Goal: Transaction & Acquisition: Obtain resource

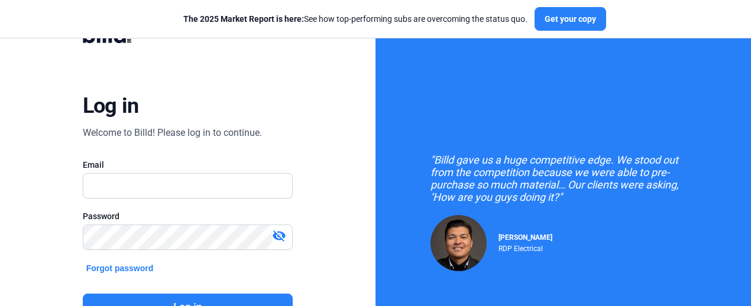
scroll to position [62, 0]
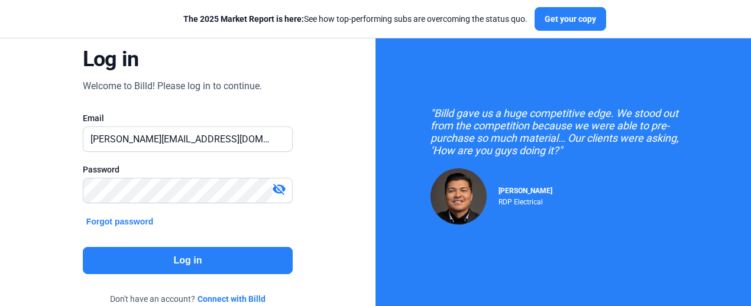
click at [218, 272] on button "Log in" at bounding box center [188, 260] width 211 height 27
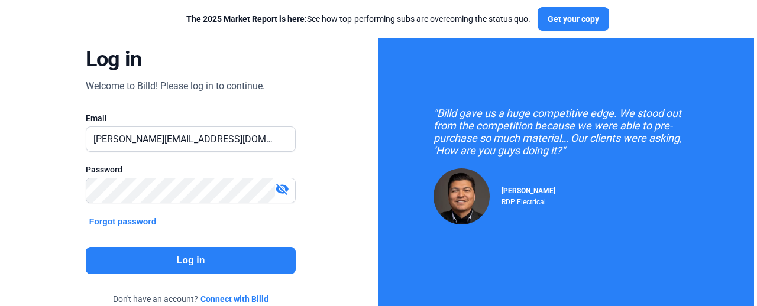
scroll to position [0, 0]
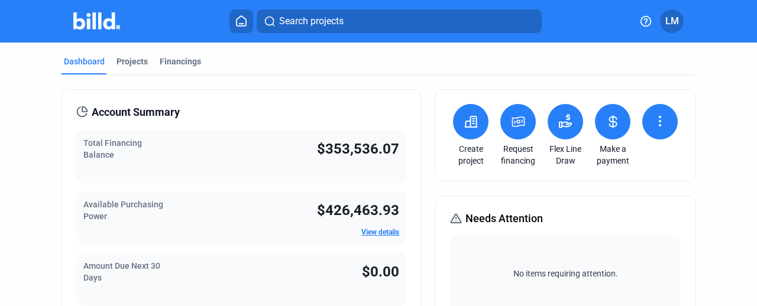
click at [515, 124] on icon at bounding box center [519, 121] width 12 height 9
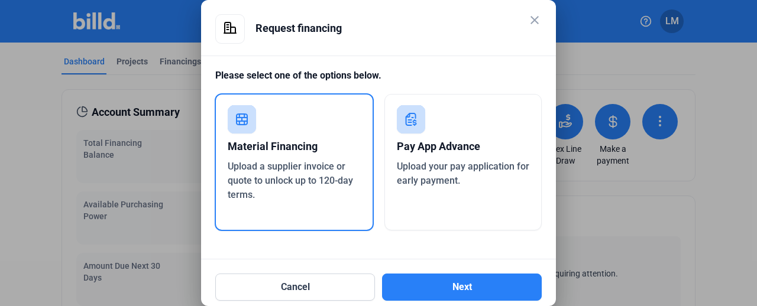
click at [489, 148] on div "Pay App Advance" at bounding box center [463, 147] width 133 height 26
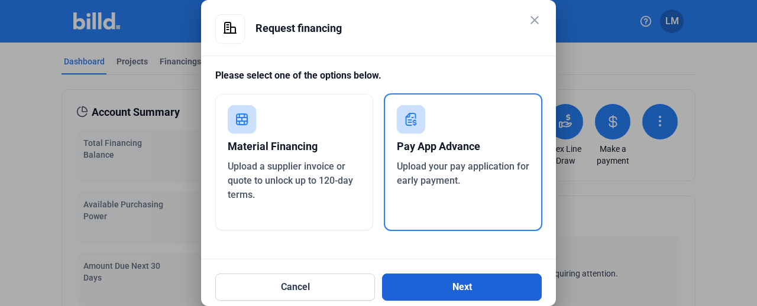
click at [474, 285] on button "Next" at bounding box center [462, 287] width 160 height 27
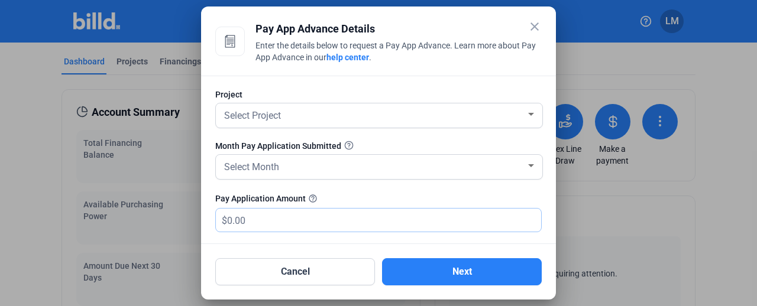
click at [315, 223] on input "text" at bounding box center [384, 220] width 314 height 23
type input "8"
type input "8.00"
type input "87"
type input "87.00"
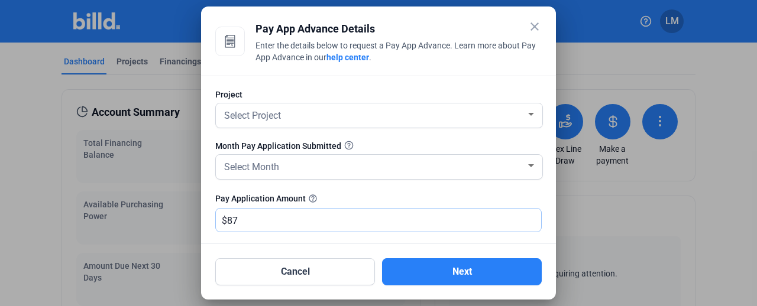
type input "879"
type input "879.00"
type input "8792"
type input "8,792.00"
type input "8,7929"
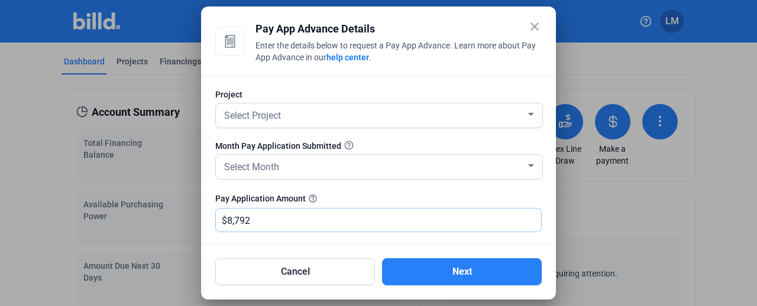
type input "87,929.00"
type input "87,929.5"
type input "87,929.50"
type input "87,929.5"
click at [312, 118] on div "Select Project" at bounding box center [374, 114] width 304 height 17
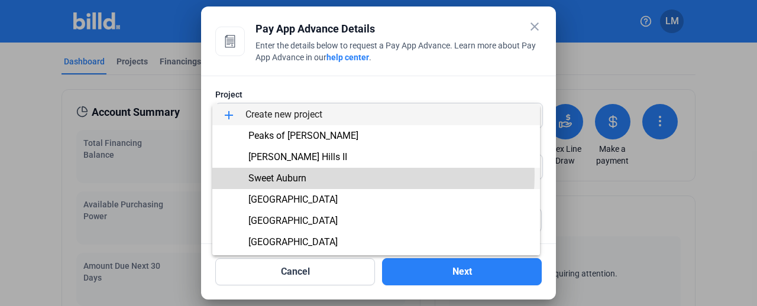
click at [304, 175] on span "Sweet Auburn" at bounding box center [277, 178] width 58 height 11
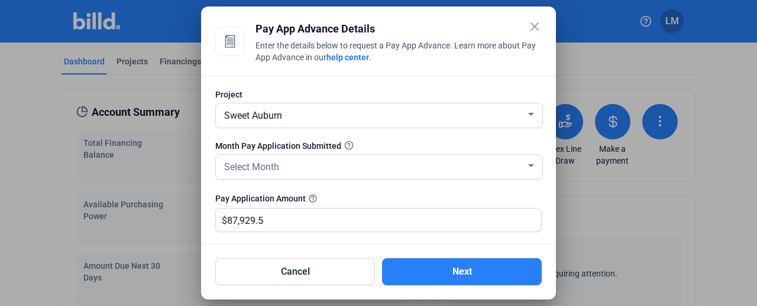
click at [304, 175] on div "Select Month" at bounding box center [379, 167] width 315 height 24
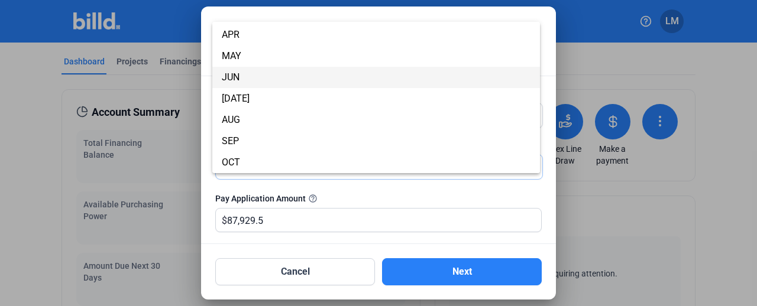
scroll to position [62, 0]
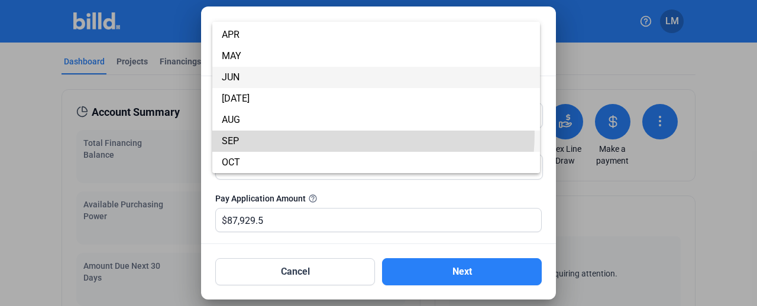
click at [318, 134] on span "SEP" at bounding box center [376, 141] width 309 height 21
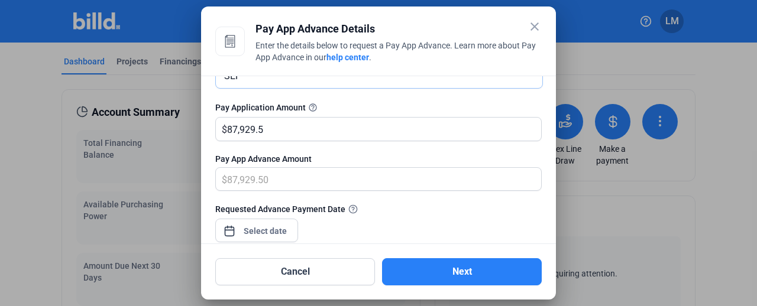
scroll to position [97, 0]
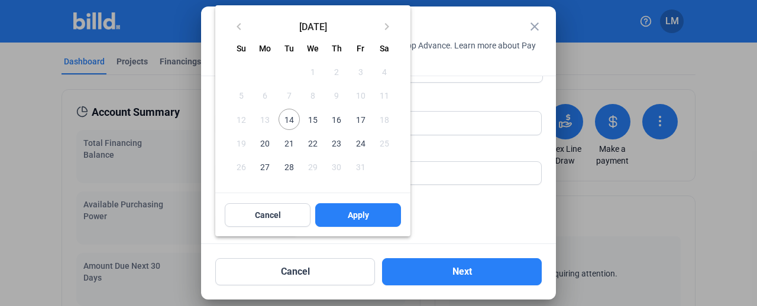
click at [284, 221] on div "close Pay App Advance Details Enter the details below to request a Pay App Adva…" at bounding box center [378, 153] width 757 height 306
click at [295, 120] on span "14" at bounding box center [289, 119] width 21 height 21
click at [342, 212] on button "Apply" at bounding box center [358, 216] width 86 height 24
type input "[DATE]"
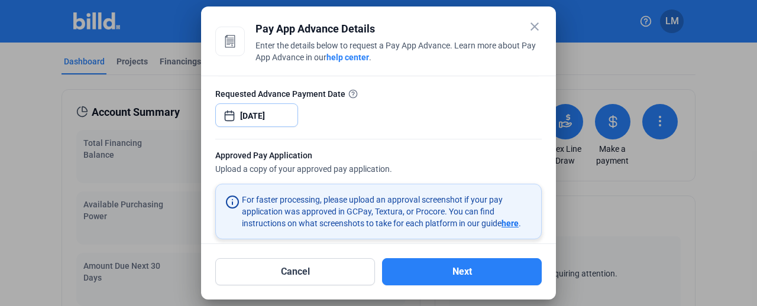
scroll to position [309, 0]
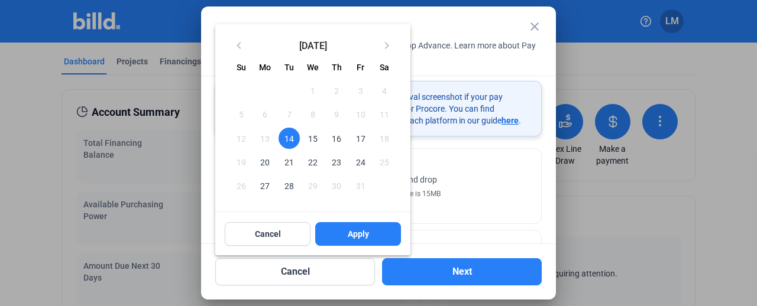
click at [466, 173] on div at bounding box center [378, 153] width 757 height 306
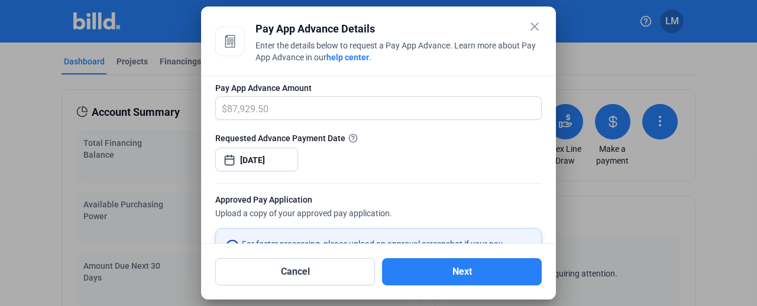
click at [466, 173] on div at bounding box center [378, 178] width 327 height 12
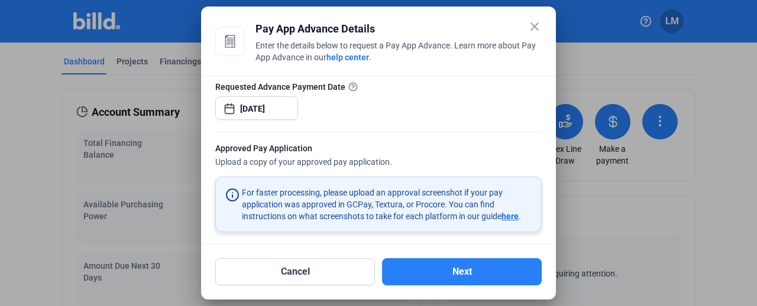
scroll to position [210, 0]
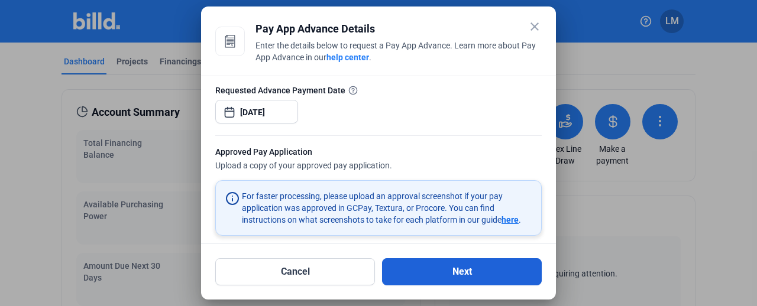
click at [441, 275] on button "Next" at bounding box center [462, 272] width 160 height 27
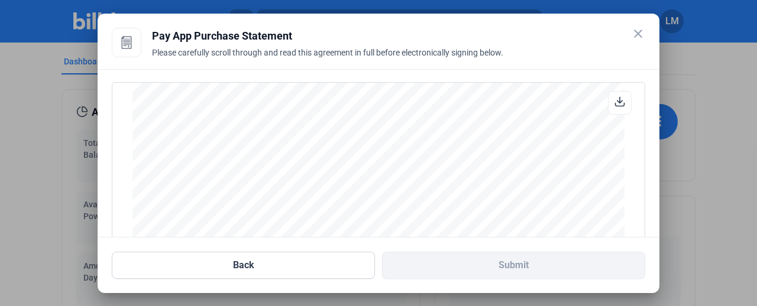
scroll to position [204, 0]
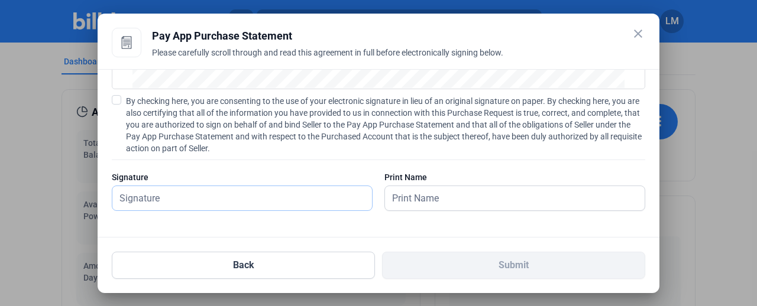
click at [219, 202] on input "text" at bounding box center [242, 198] width 260 height 24
type input "[PERSON_NAME]"
click at [402, 191] on input "text" at bounding box center [515, 198] width 260 height 24
type input "[PERSON_NAME]"
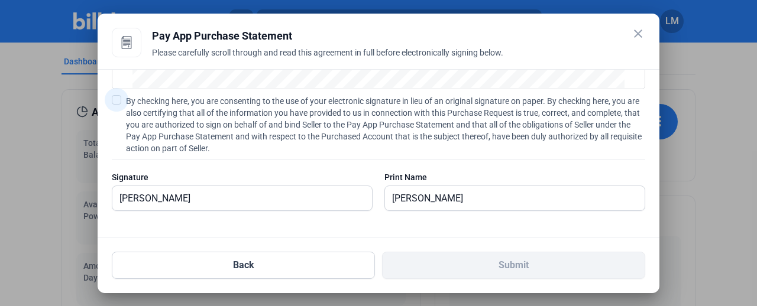
click at [122, 101] on label "By checking here, you are consenting to the use of your electronic signature in…" at bounding box center [379, 124] width 534 height 59
click at [0, 0] on input "By checking here, you are consenting to the use of your electronic signature in…" at bounding box center [0, 0] width 0 height 0
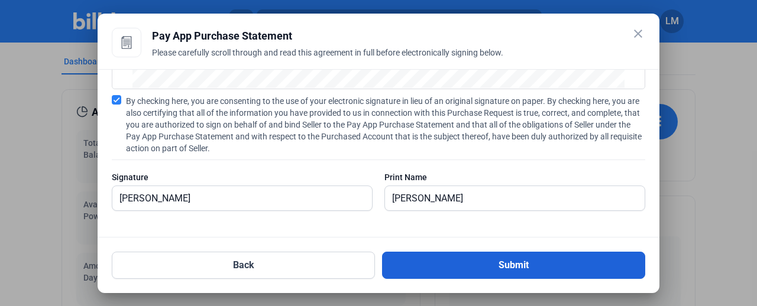
click at [444, 268] on button "Submit" at bounding box center [513, 265] width 263 height 27
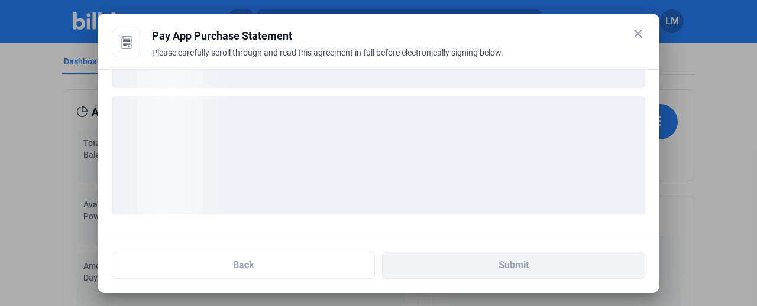
scroll to position [112, 0]
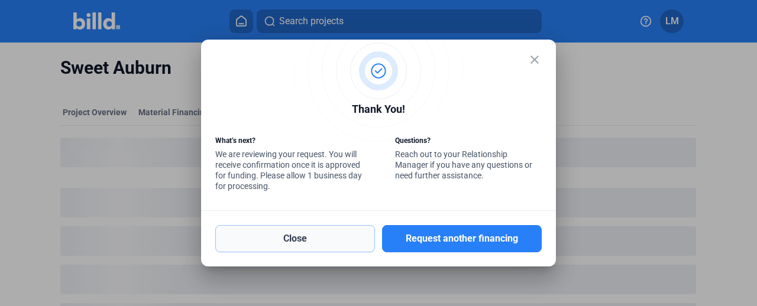
click at [334, 235] on button "Close" at bounding box center [295, 238] width 160 height 27
